Goal: Transaction & Acquisition: Download file/media

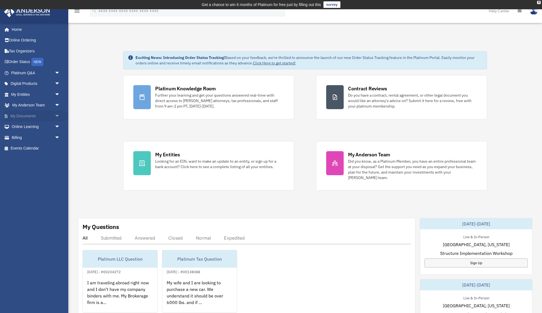
click at [43, 116] on link "My Documents arrow_drop_down" at bounding box center [36, 116] width 64 height 11
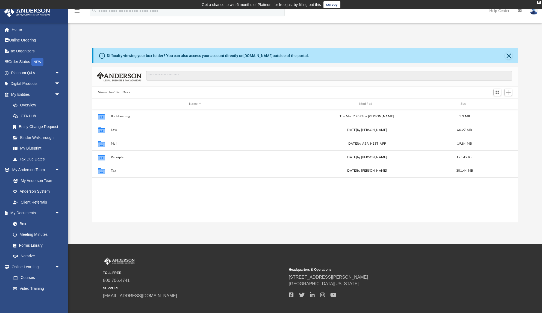
scroll to position [124, 426]
click at [128, 172] on button "Tax" at bounding box center [195, 171] width 169 height 4
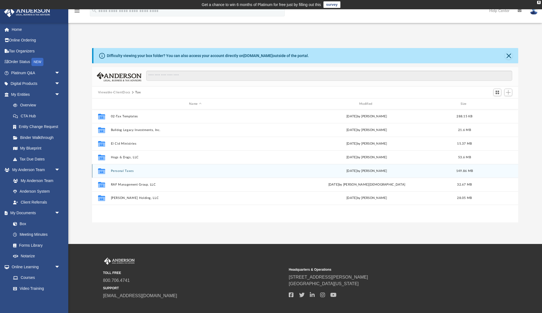
click at [127, 173] on div "Collaborated Folder Personal Taxes [DATE] by [PERSON_NAME] 149.86 MB" at bounding box center [305, 171] width 426 height 14
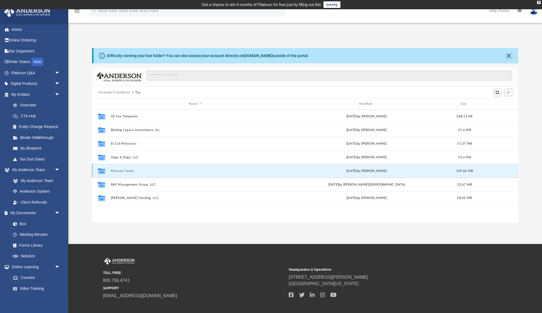
click at [116, 170] on button "Personal Taxes" at bounding box center [195, 171] width 169 height 4
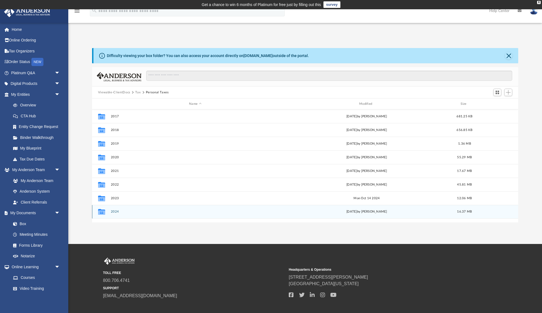
click at [117, 211] on button "2024" at bounding box center [195, 212] width 169 height 4
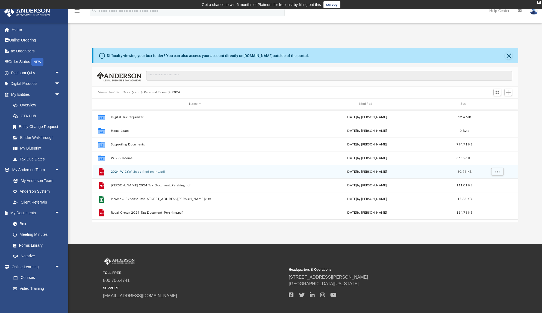
scroll to position [25, 0]
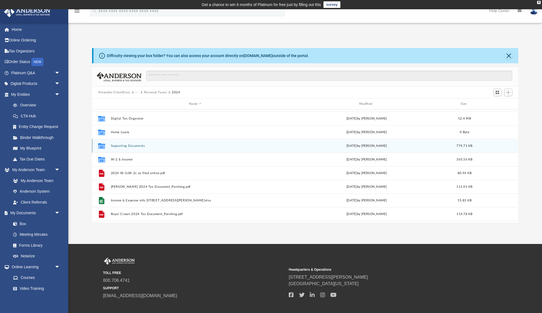
click at [185, 149] on div "Collaborated Folder Supporting Documents [DATE] by [PERSON_NAME] 774.71 KB" at bounding box center [305, 146] width 426 height 14
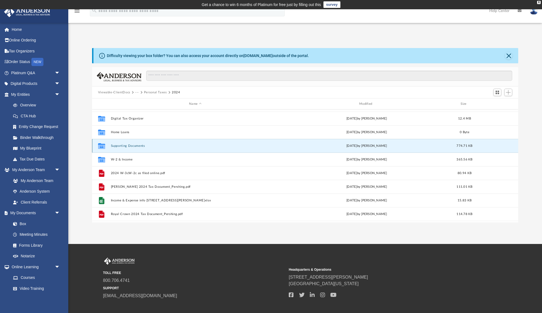
click at [126, 145] on button "Supporting Documents" at bounding box center [195, 146] width 169 height 4
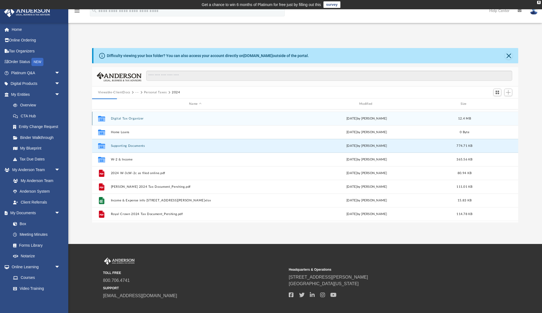
scroll to position [0, 0]
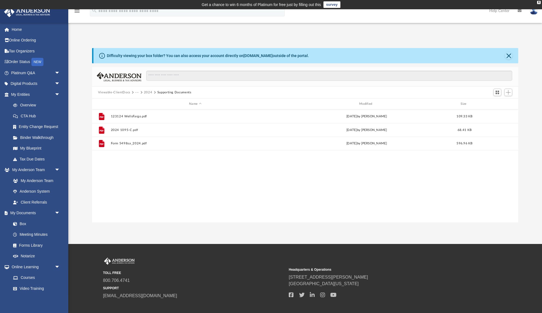
click at [146, 93] on button "2024" at bounding box center [148, 92] width 8 height 5
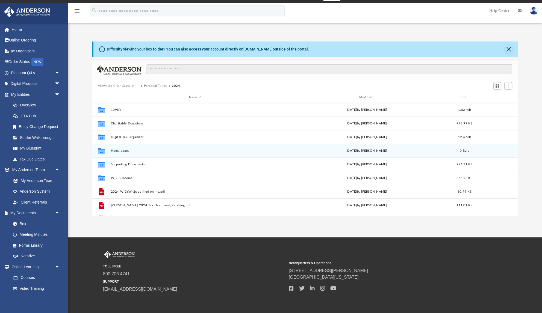
scroll to position [6, 0]
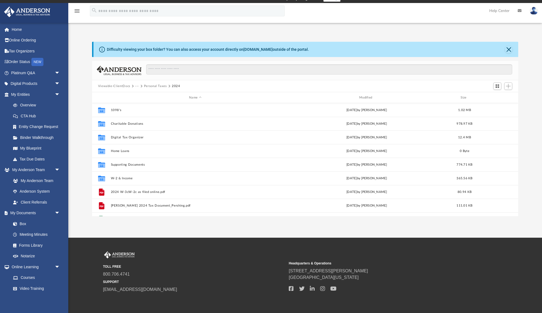
click at [163, 85] on button "Personal Taxes" at bounding box center [155, 86] width 23 height 5
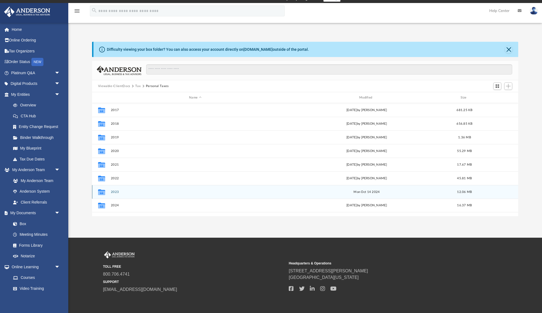
click at [113, 191] on button "2023" at bounding box center [195, 192] width 169 height 4
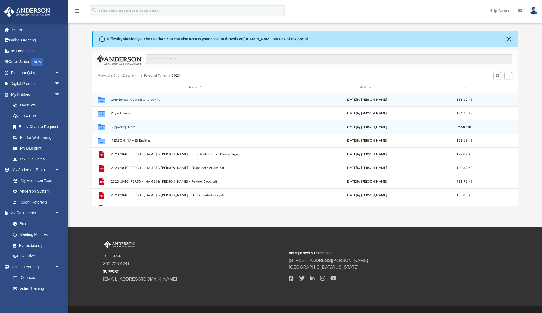
scroll to position [0, 0]
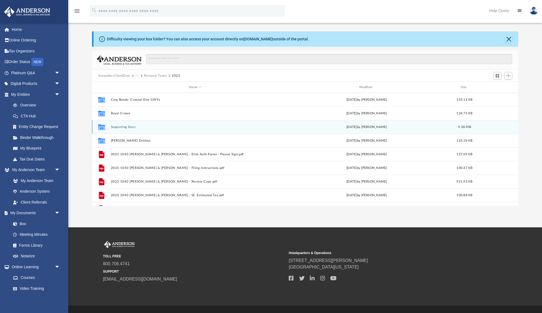
click at [123, 127] on button "Supporting Docs" at bounding box center [195, 127] width 169 height 4
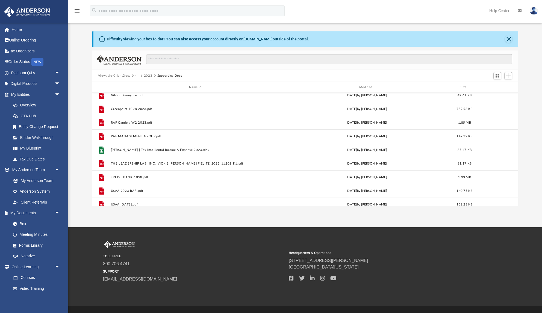
scroll to position [91, 0]
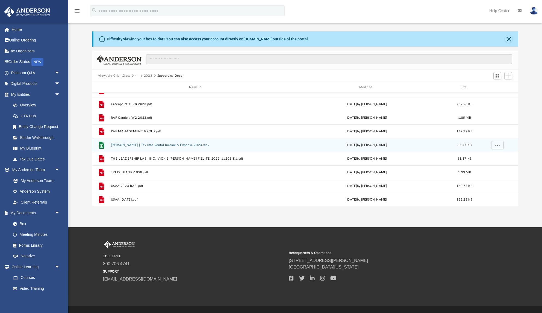
click at [132, 147] on button "[PERSON_NAME] | Tax Info Rental Income & Expense 2023.xlsx" at bounding box center [195, 145] width 169 height 4
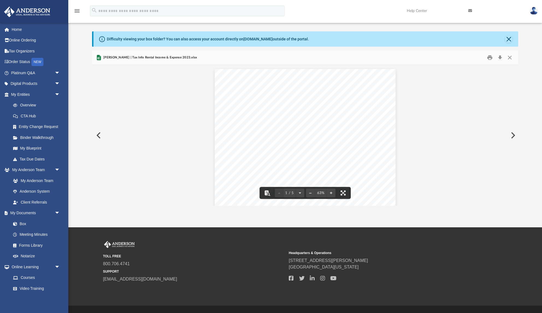
scroll to position [0, 0]
click at [500, 58] on button "Download" at bounding box center [500, 58] width 10 height 8
